Goal: Information Seeking & Learning: Learn about a topic

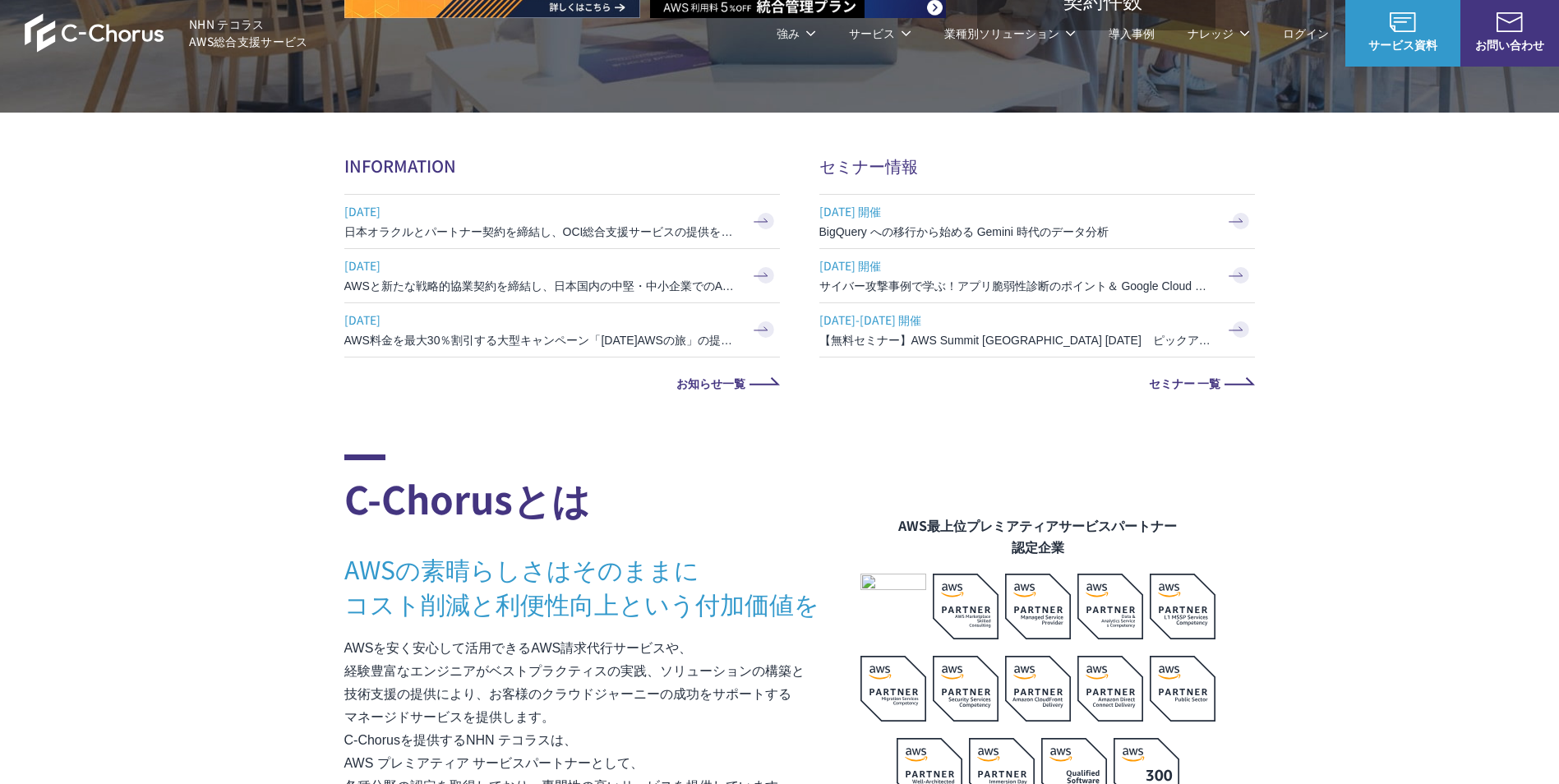
scroll to position [410, 0]
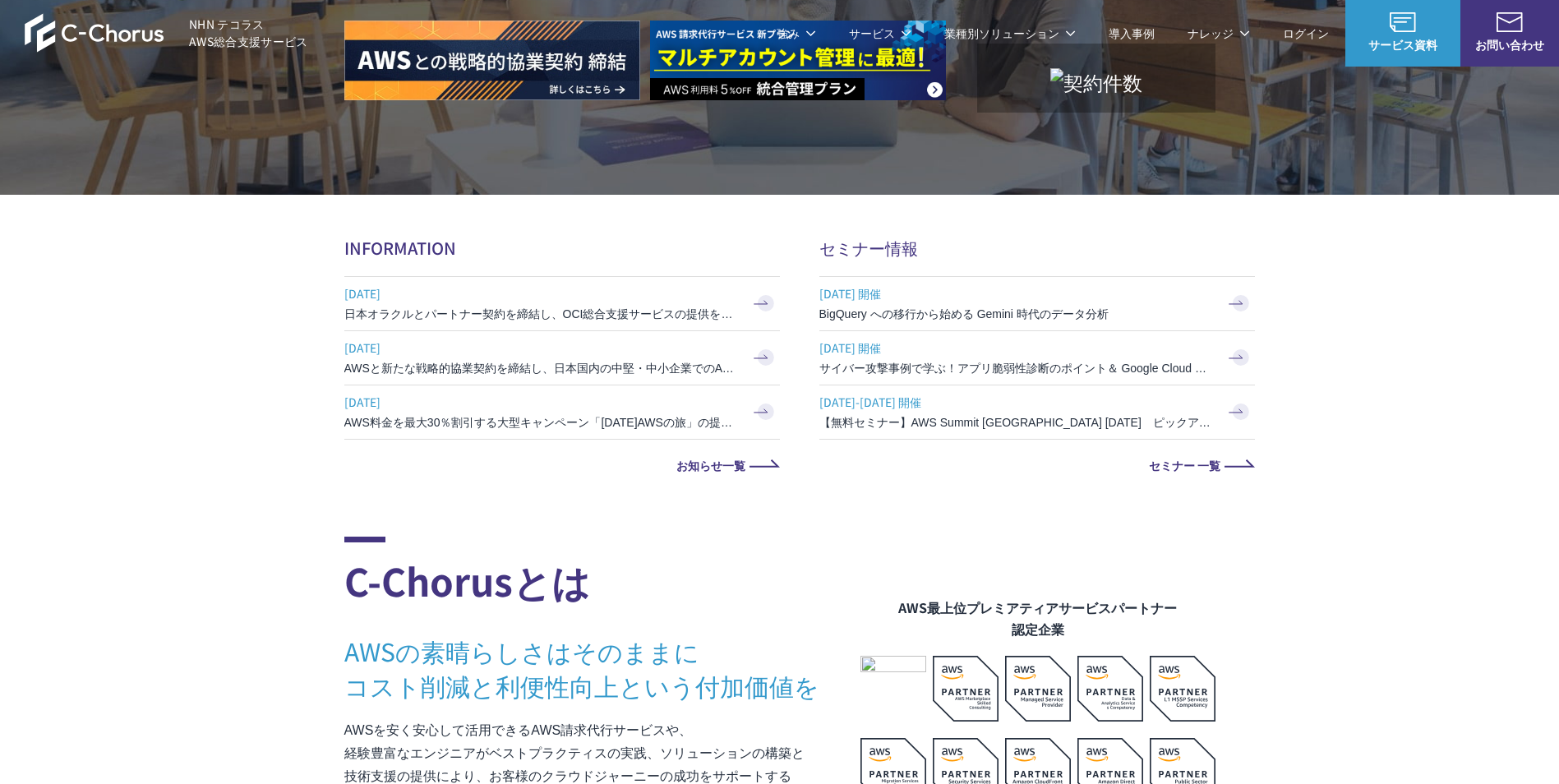
click at [642, 322] on h3 "日本オラクルとパートナー契約を締結し、OCI総合支援サービスの提供を開始" at bounding box center [541, 314] width 394 height 16
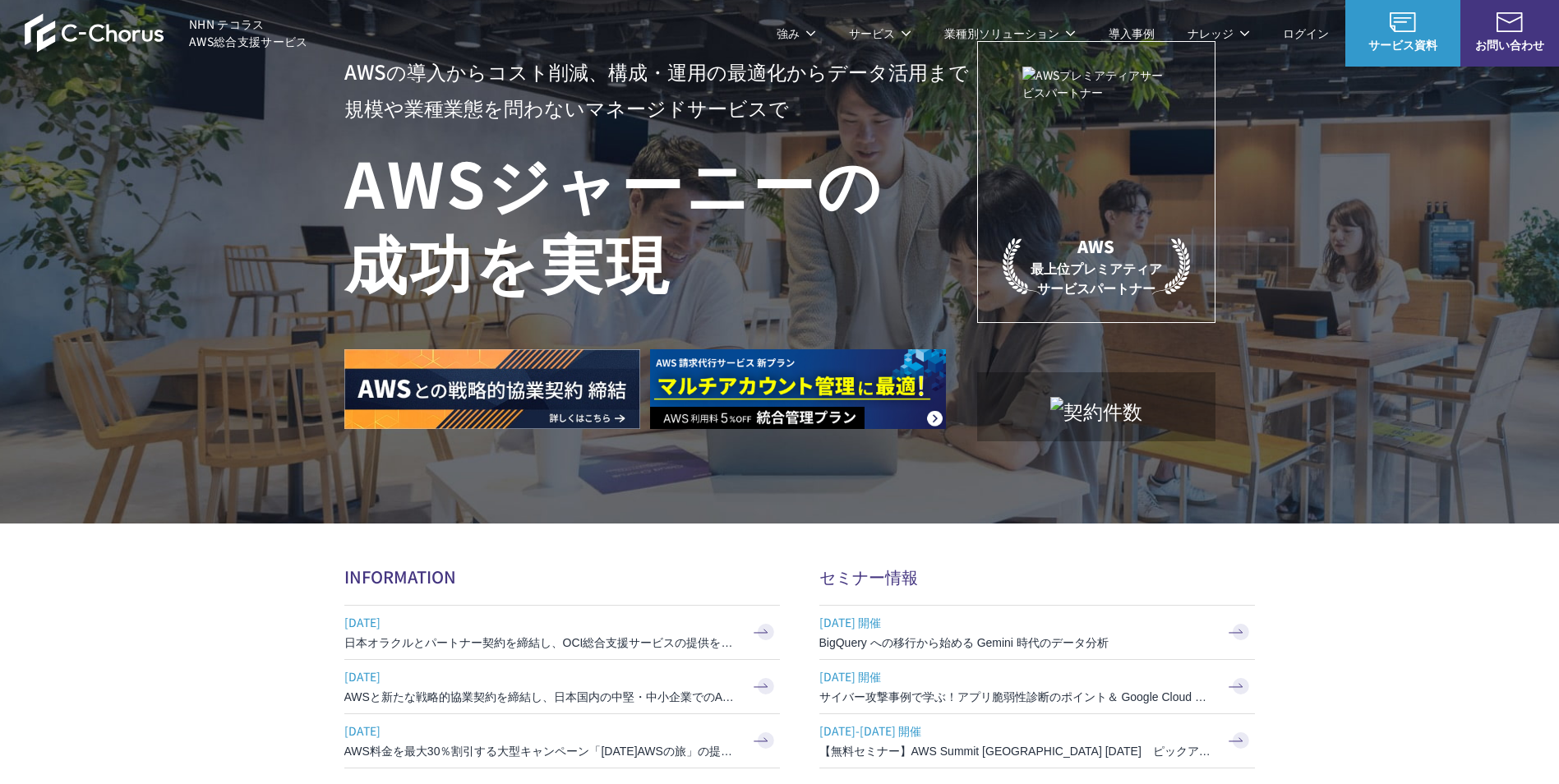
scroll to position [0, 0]
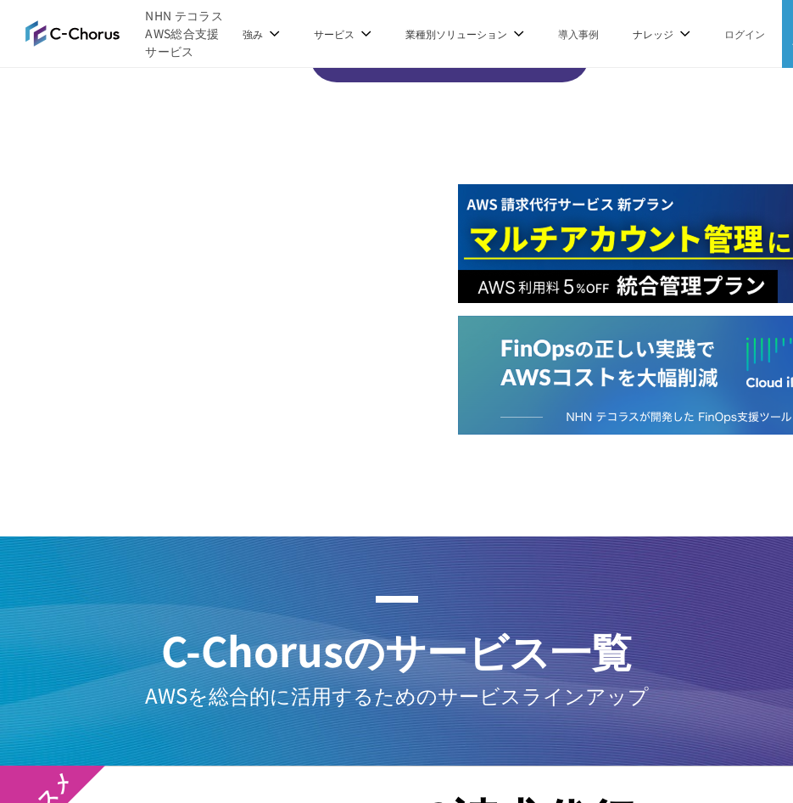
scroll to position [2461, 0]
